Goal: Transaction & Acquisition: Purchase product/service

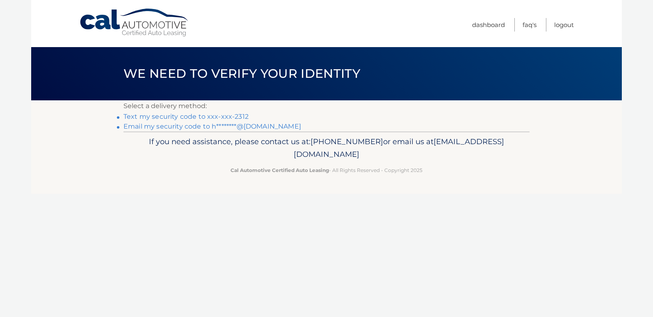
click at [216, 117] on link "Text my security code to xxx-xxx-2312" at bounding box center [185, 117] width 125 height 8
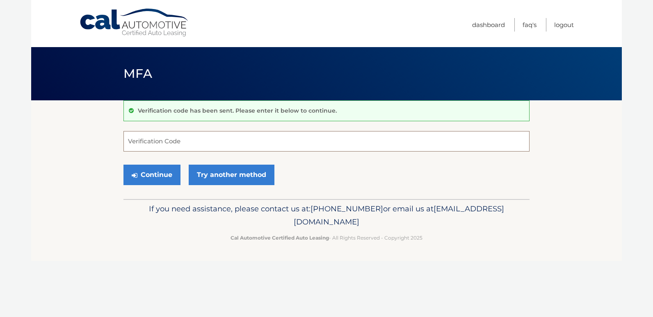
click at [156, 142] on input "Verification Code" at bounding box center [326, 141] width 406 height 20
type input "681637"
click at [159, 177] on button "Continue" at bounding box center [151, 175] width 57 height 20
click at [158, 172] on button "Continue" at bounding box center [151, 175] width 57 height 20
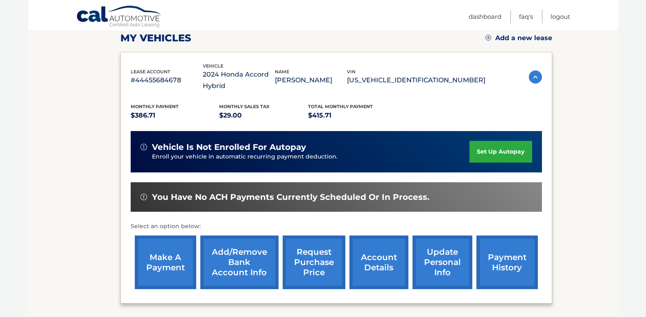
scroll to position [121, 0]
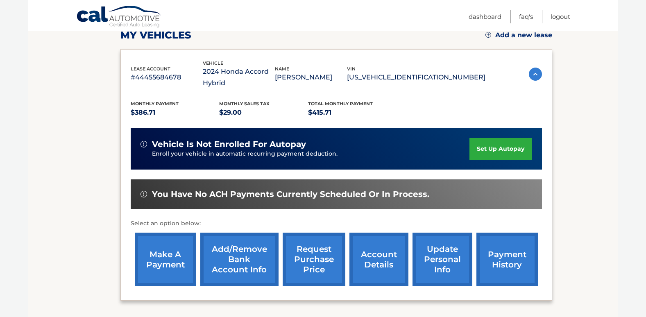
click at [154, 248] on link "make a payment" at bounding box center [165, 260] width 61 height 54
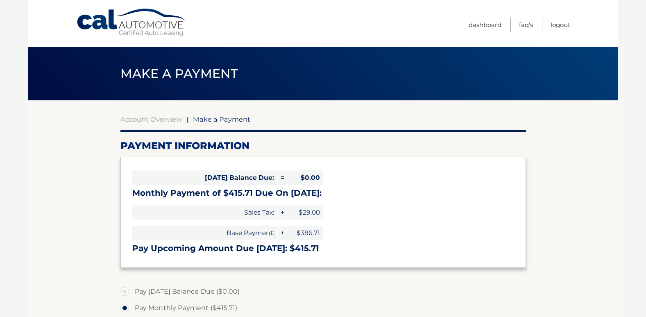
select select "NjU4ZGI0YWYtYjNjYy00ZTI0LWE4MTItYzBiYzVkYzJiYzFk"
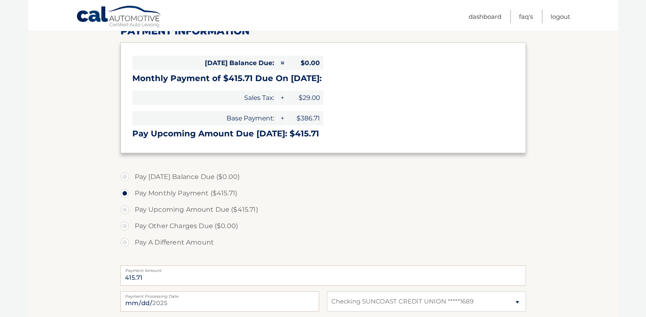
scroll to position [118, 0]
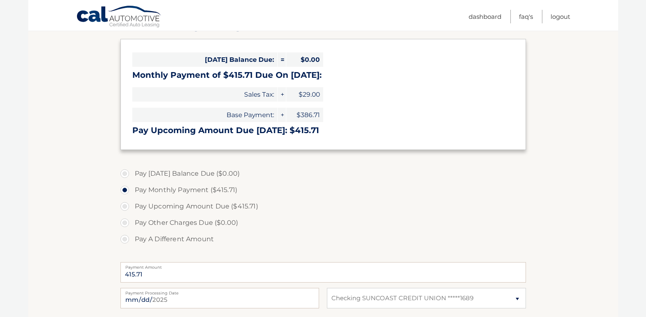
click at [125, 207] on label "Pay Upcoming Amount Due ($415.71)" at bounding box center [324, 206] width 406 height 16
click at [125, 207] on input "Pay Upcoming Amount Due ($415.71)" at bounding box center [128, 204] width 8 height 13
radio input "true"
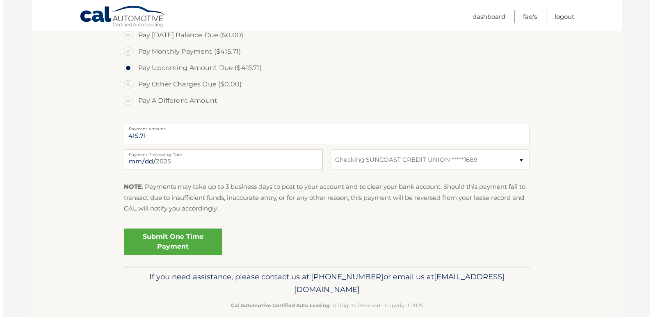
scroll to position [257, 0]
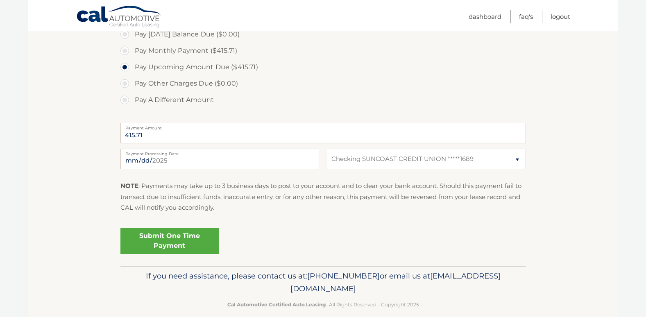
click at [184, 239] on link "Submit One Time Payment" at bounding box center [170, 241] width 98 height 26
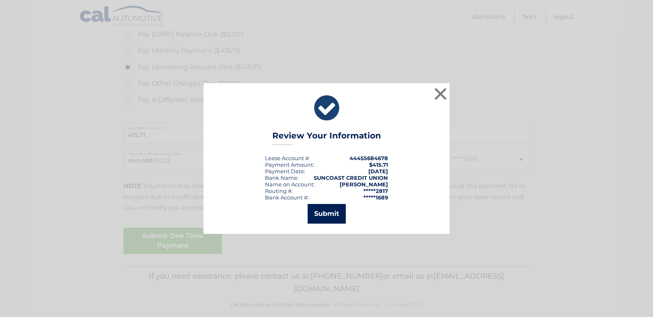
click at [319, 212] on button "Submit" at bounding box center [326, 214] width 38 height 20
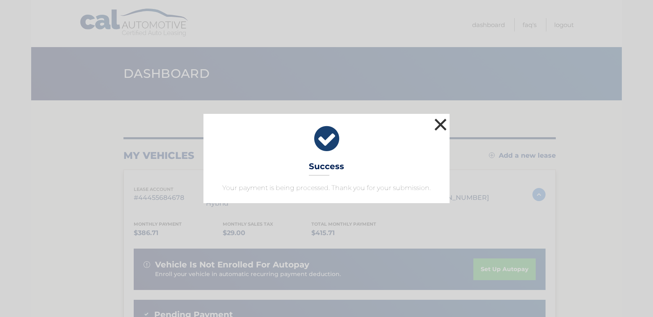
click at [442, 124] on button "×" at bounding box center [440, 124] width 16 height 16
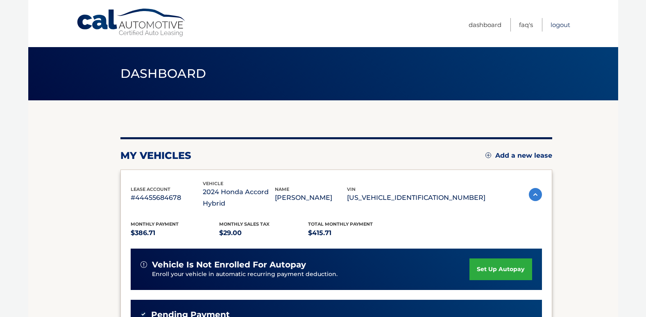
click at [560, 24] on link "Logout" at bounding box center [561, 25] width 20 height 14
